Goal: Use online tool/utility: Use online tool/utility

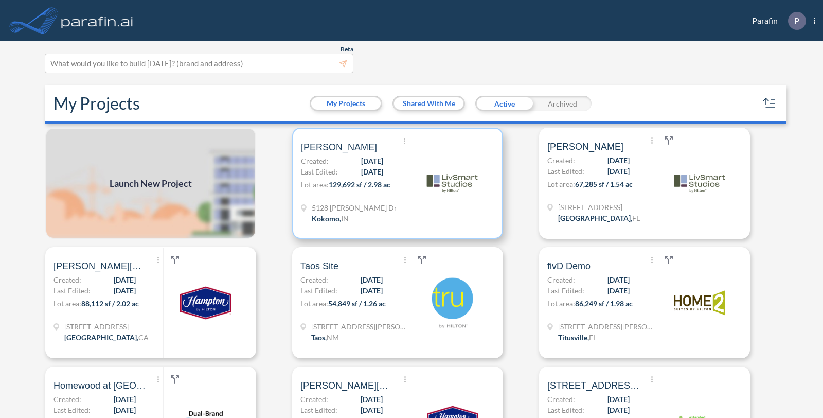
click at [394, 190] on p "Lot area: 129,692 sf / 2.98 ac" at bounding box center [355, 186] width 109 height 15
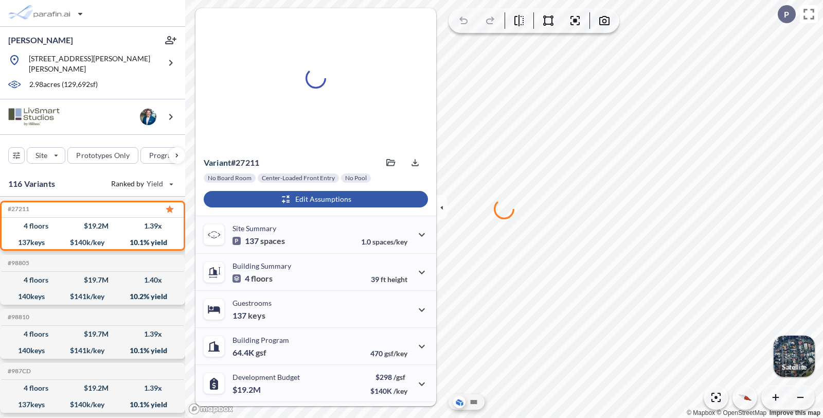
click at [324, 200] on div "button" at bounding box center [316, 199] width 224 height 16
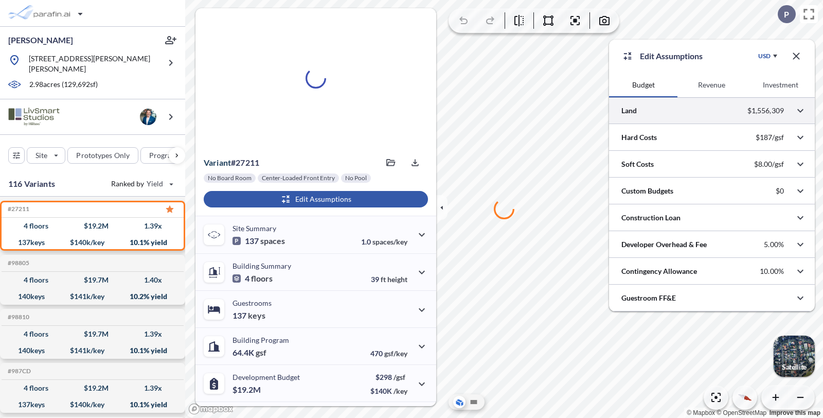
click at [704, 117] on div at bounding box center [712, 110] width 206 height 26
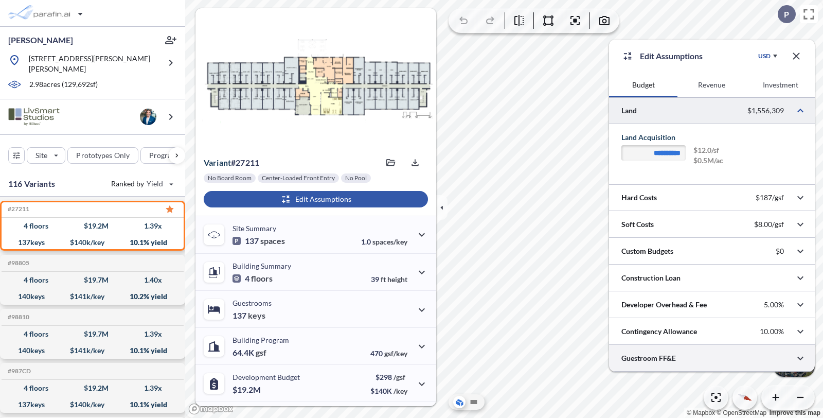
click at [687, 352] on div at bounding box center [712, 358] width 206 height 26
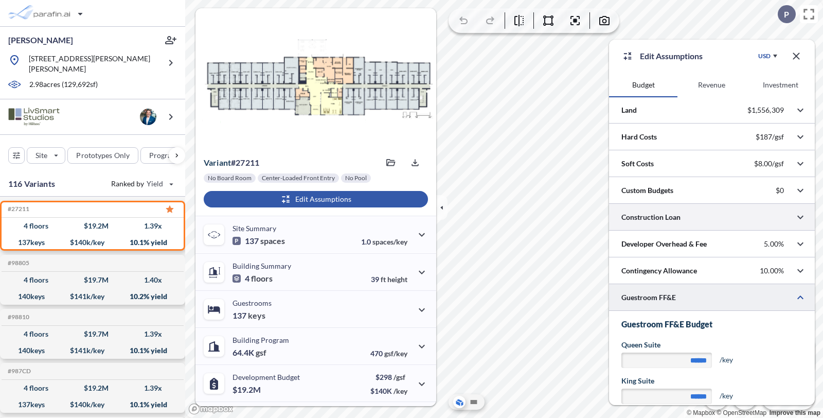
click at [660, 215] on div at bounding box center [712, 217] width 206 height 26
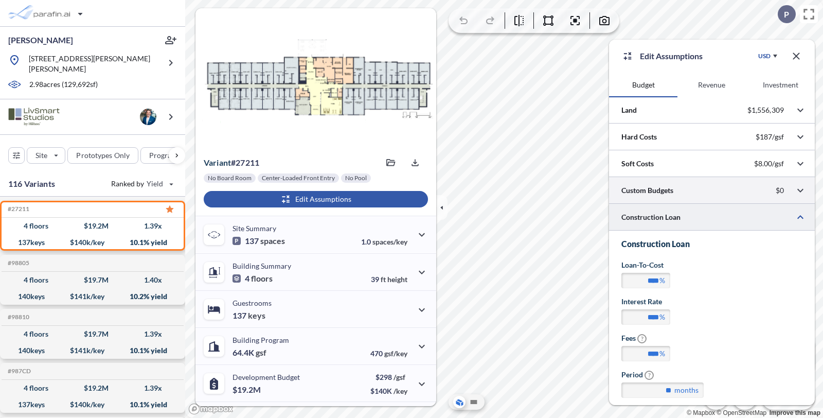
click at [666, 196] on div at bounding box center [712, 190] width 206 height 26
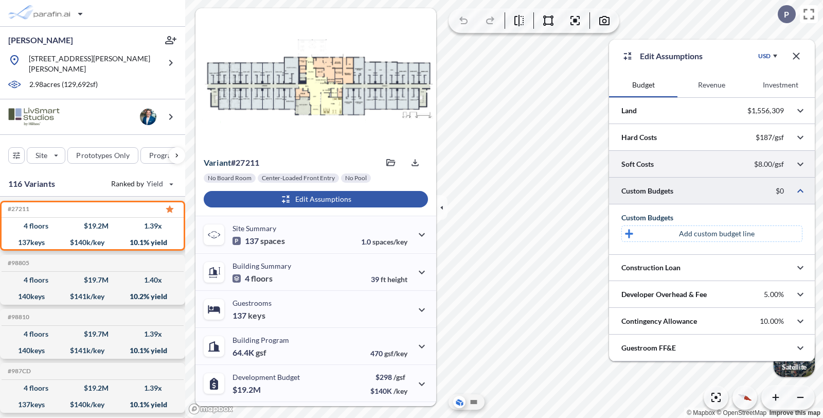
click at [668, 167] on div at bounding box center [712, 164] width 206 height 26
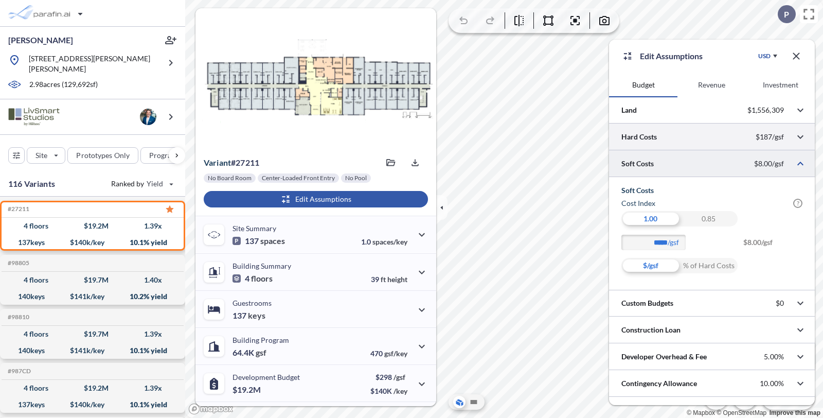
click at [666, 145] on div at bounding box center [712, 136] width 206 height 26
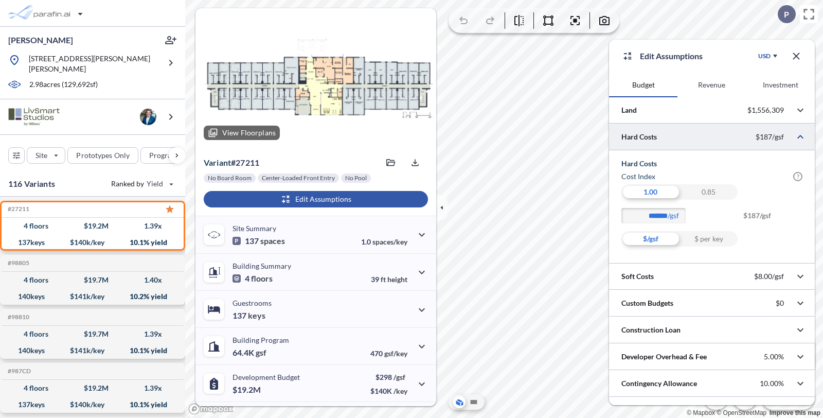
click at [352, 71] on div at bounding box center [316, 78] width 241 height 140
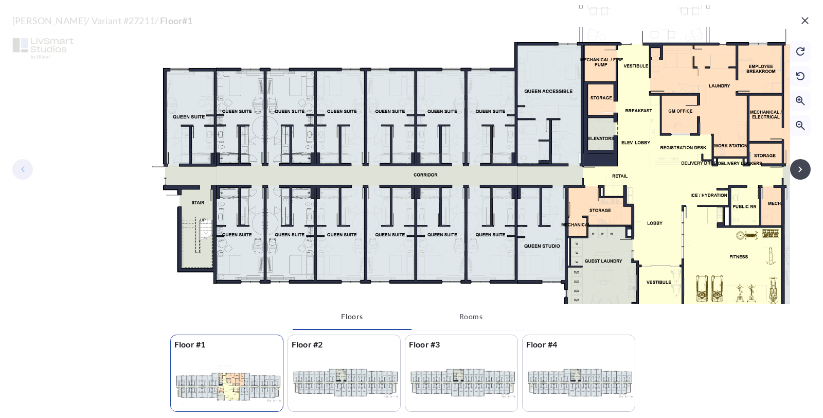
drag, startPoint x: 309, startPoint y: 189, endPoint x: 503, endPoint y: 219, distance: 196.2
click at [502, 193] on div at bounding box center [661, 109] width 1104 height 558
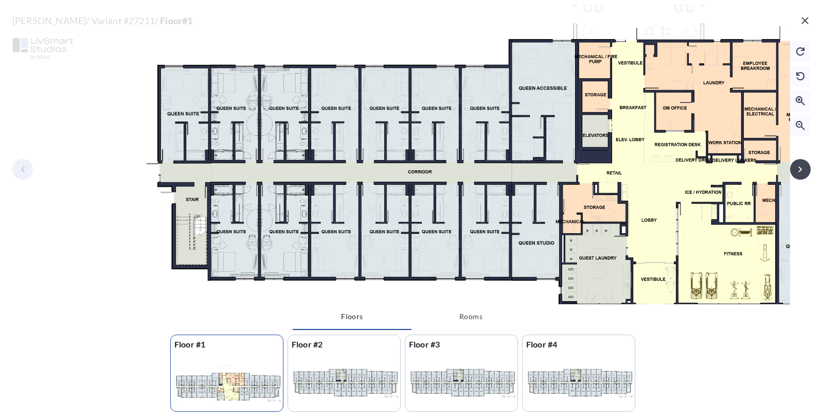
click at [490, 314] on button "Rooms" at bounding box center [471, 316] width 119 height 25
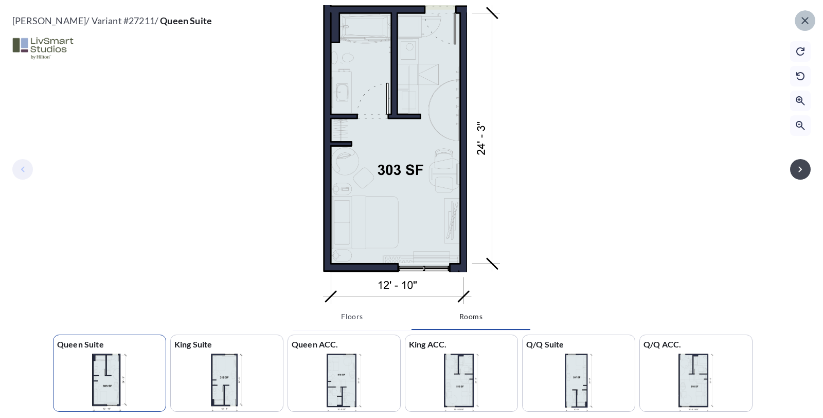
click at [809, 17] on icon "button" at bounding box center [805, 20] width 12 height 12
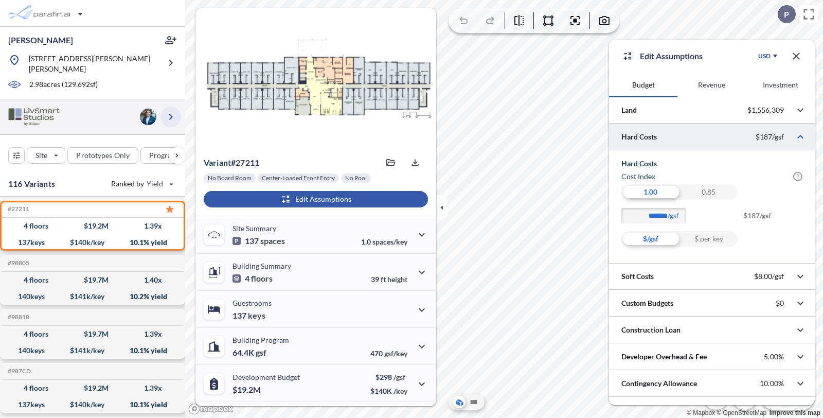
click at [167, 111] on icon "button" at bounding box center [171, 117] width 12 height 12
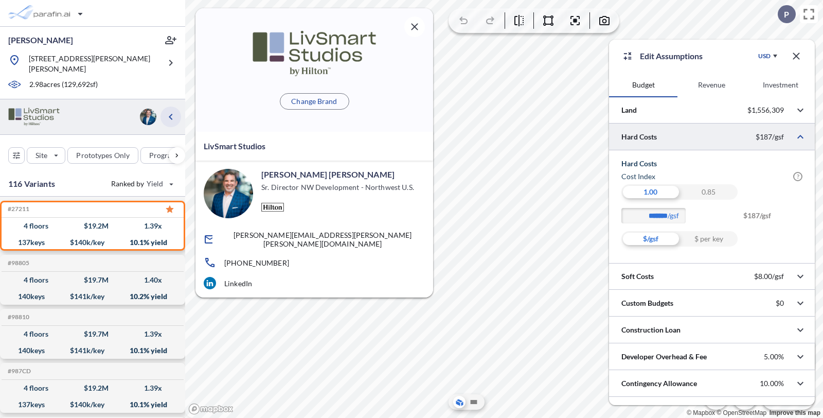
click at [167, 111] on icon "button" at bounding box center [171, 117] width 12 height 12
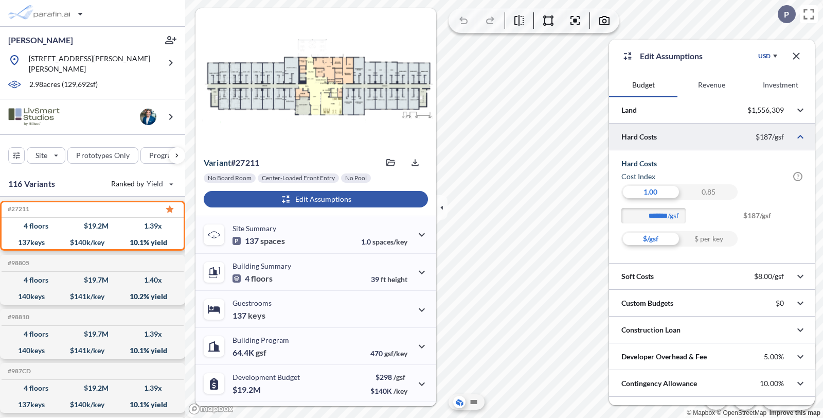
click at [792, 60] on icon "button" at bounding box center [796, 56] width 12 height 12
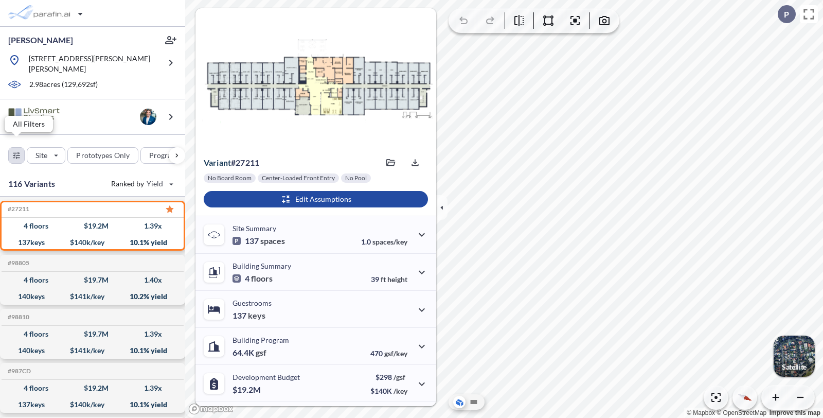
click at [11, 150] on div "button" at bounding box center [16, 155] width 15 height 15
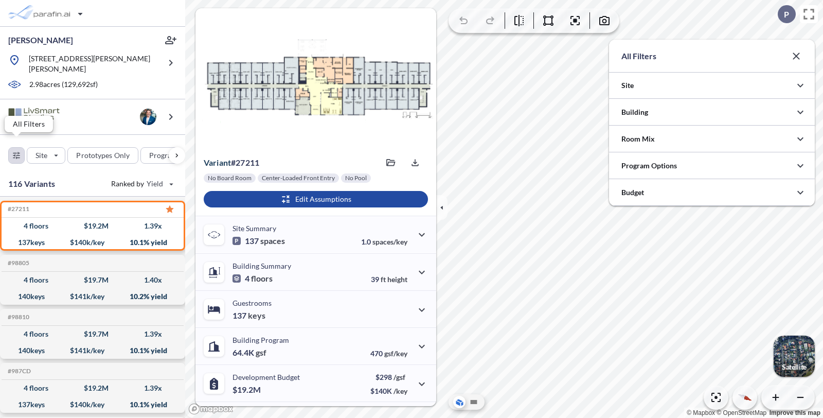
scroll to position [514563, 514357]
click at [690, 110] on div at bounding box center [712, 112] width 206 height 26
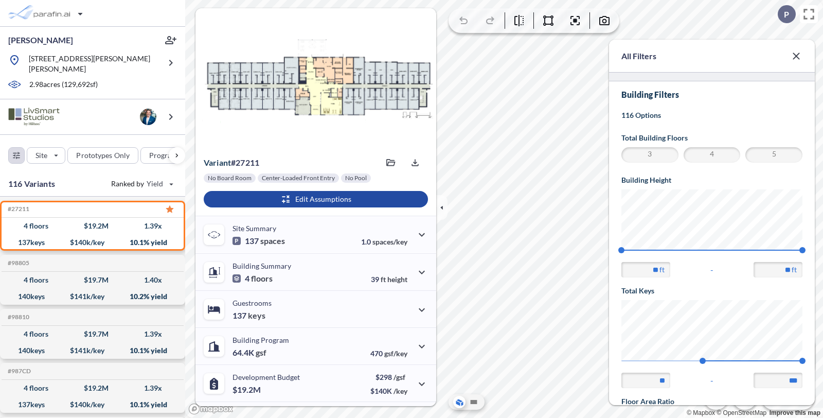
scroll to position [0, 0]
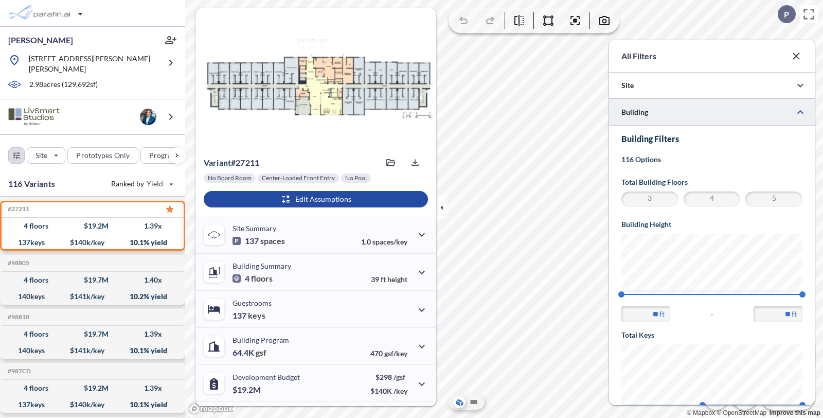
click at [688, 118] on div at bounding box center [712, 112] width 206 height 26
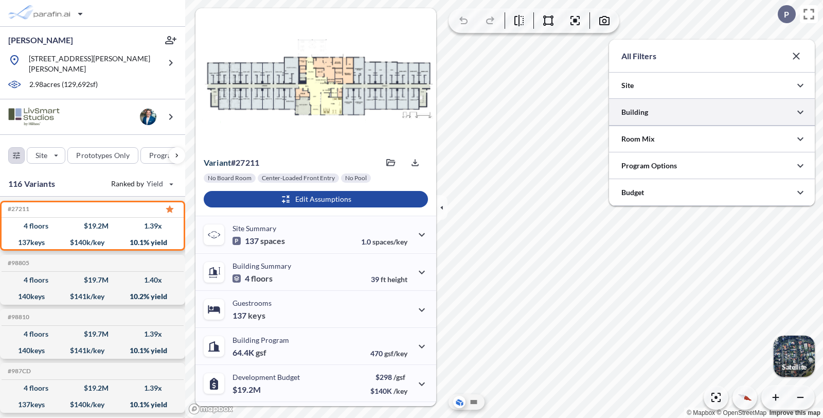
scroll to position [514386, 514357]
click at [689, 118] on div at bounding box center [712, 112] width 206 height 26
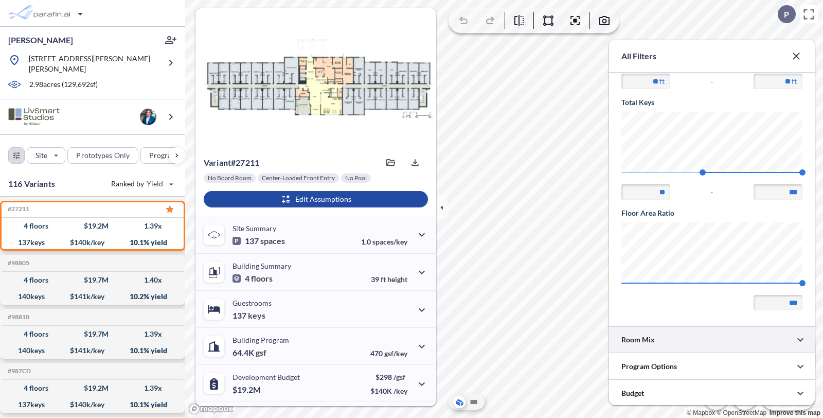
click at [678, 343] on div at bounding box center [712, 339] width 206 height 26
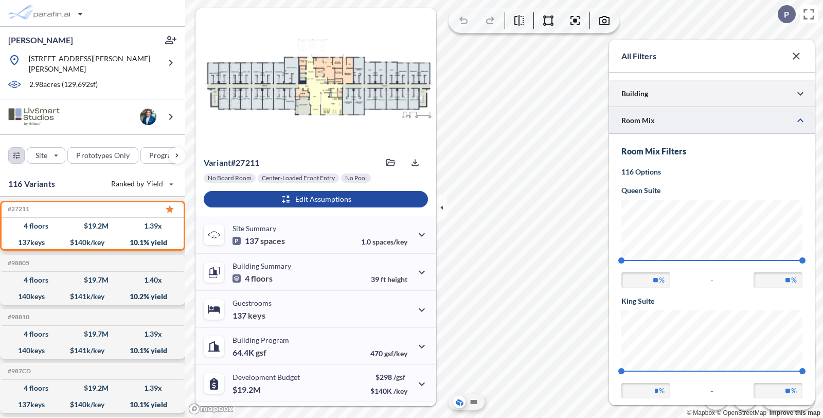
click at [679, 88] on div at bounding box center [712, 93] width 206 height 26
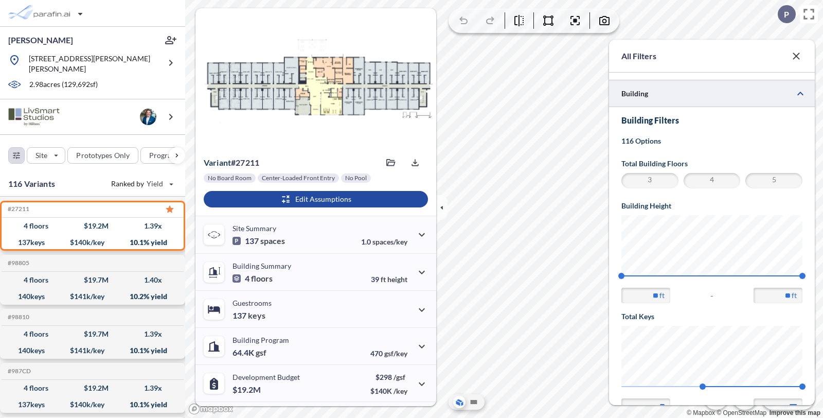
click at [658, 183] on span "3" at bounding box center [650, 180] width 54 height 12
click at [704, 183] on span "4" at bounding box center [712, 180] width 54 height 12
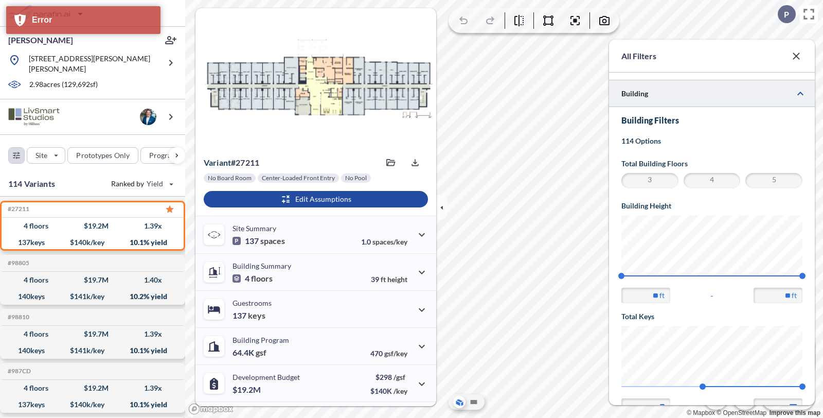
click at [705, 178] on span "4" at bounding box center [712, 180] width 54 height 12
click at [679, 98] on div at bounding box center [712, 93] width 206 height 26
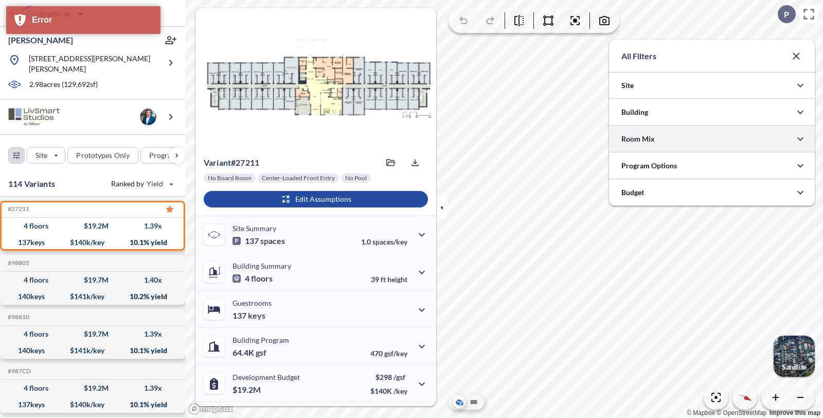
click at [675, 129] on div at bounding box center [712, 139] width 206 height 26
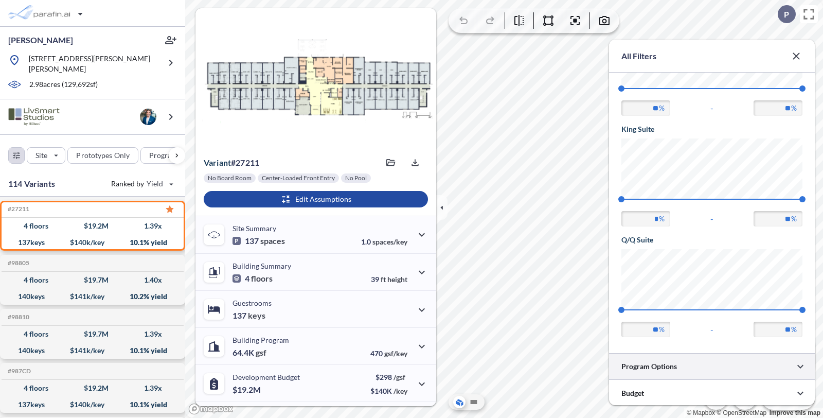
click at [730, 359] on div at bounding box center [712, 366] width 206 height 26
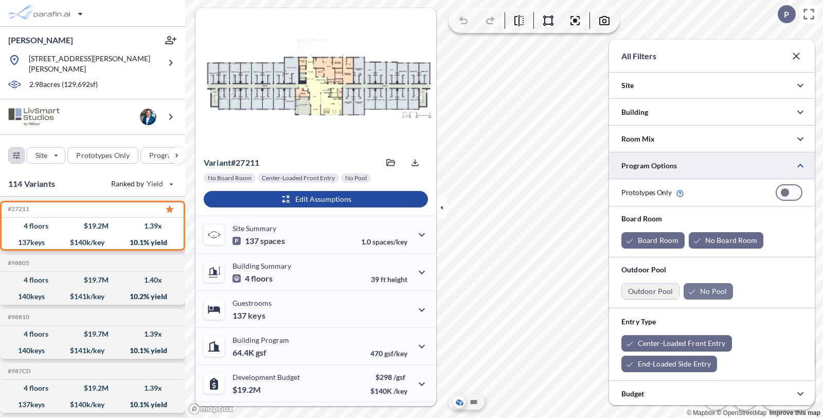
click at [655, 290] on div "button" at bounding box center [650, 291] width 57 height 15
click at [739, 286] on div "button" at bounding box center [717, 291] width 49 height 16
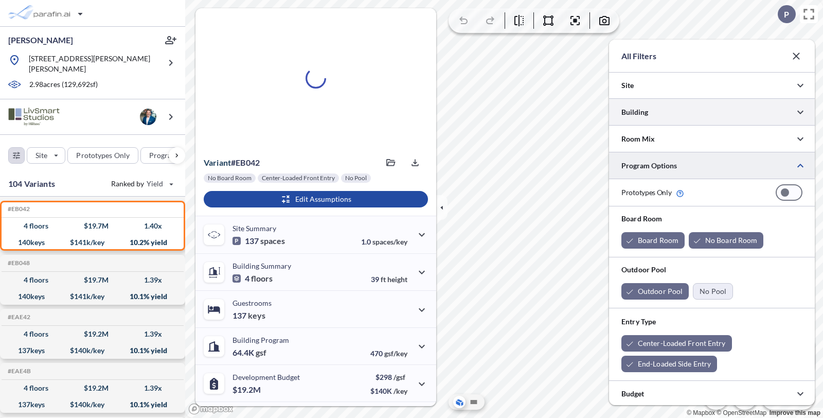
click at [657, 109] on div at bounding box center [712, 112] width 206 height 26
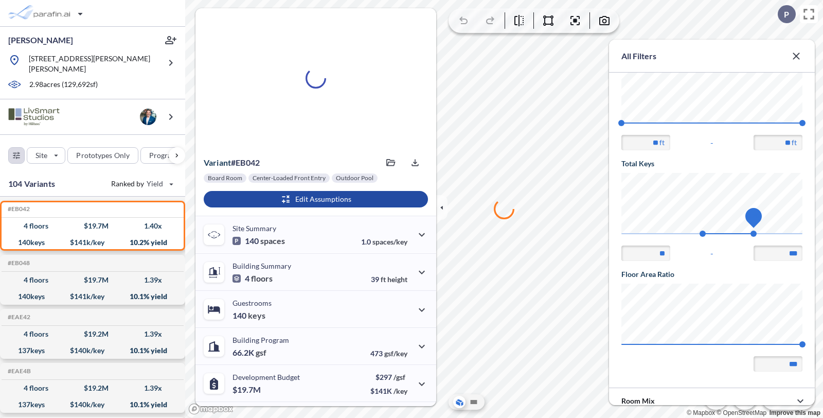
type input "***"
drag, startPoint x: 800, startPoint y: 232, endPoint x: 755, endPoint y: 235, distance: 44.8
click at [755, 235] on span "120" at bounding box center [754, 234] width 6 height 6
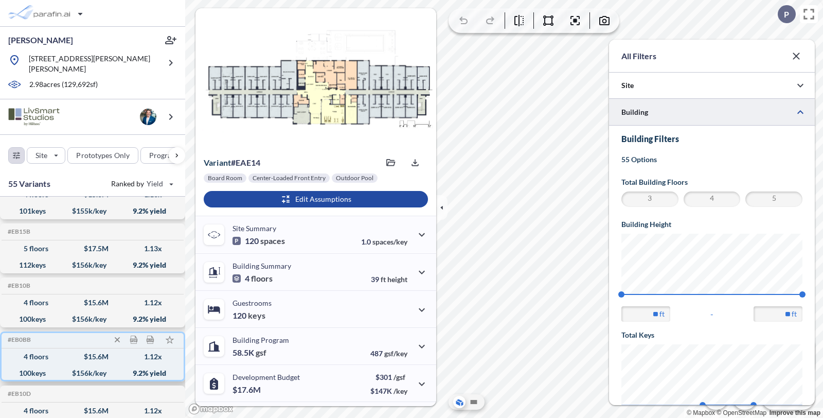
click at [39, 365] on div "100 keys $ 156 k/key 9.2 % yield" at bounding box center [93, 373] width 174 height 16
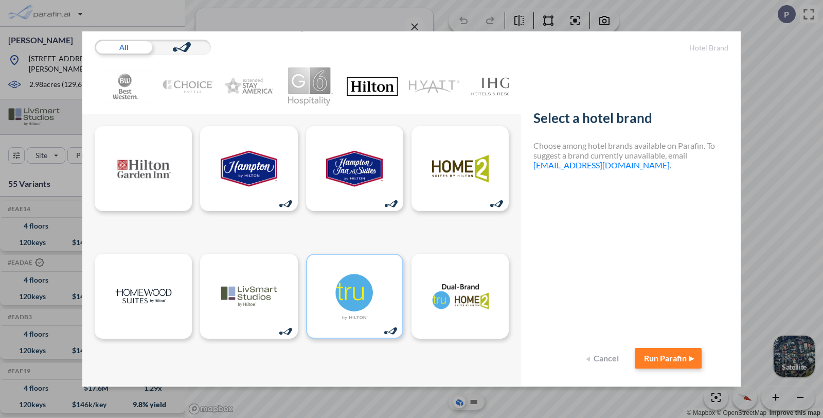
scroll to position [7, 0]
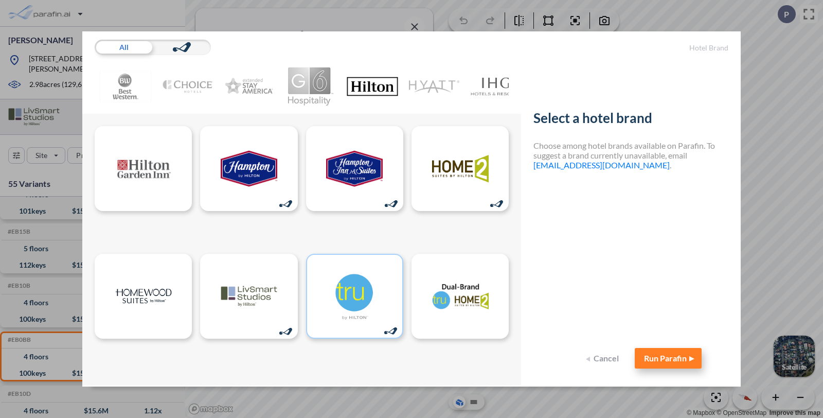
click at [676, 348] on button "Run Parafin" at bounding box center [668, 358] width 67 height 21
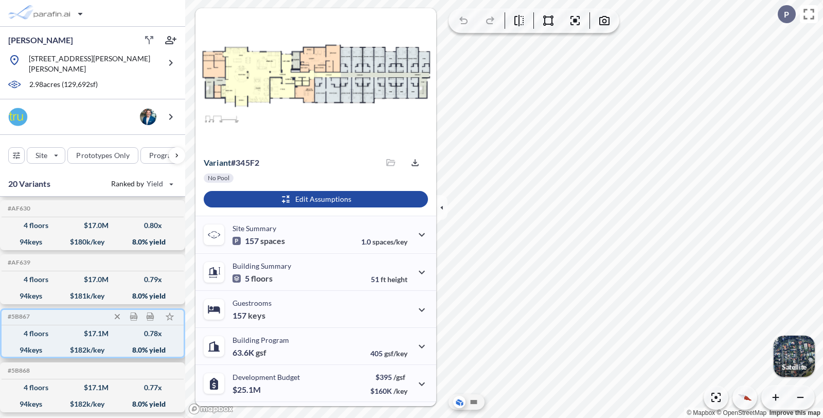
scroll to position [850, 0]
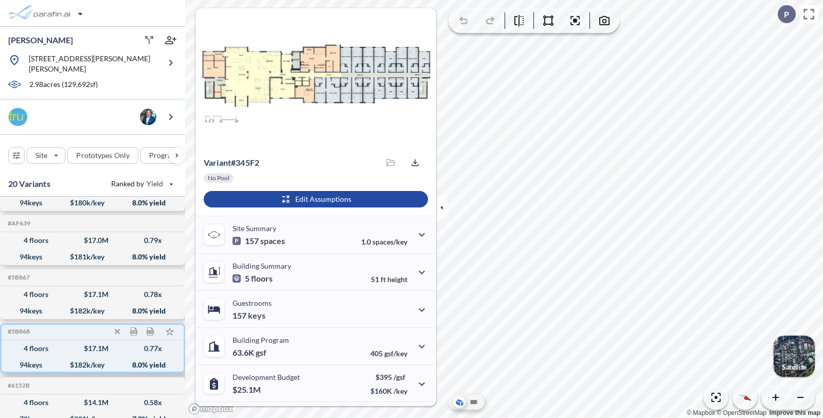
click at [37, 340] on div "4 floors $ 17.1 M 0.77 x" at bounding box center [93, 348] width 174 height 16
